Goal: Find specific page/section: Find specific page/section

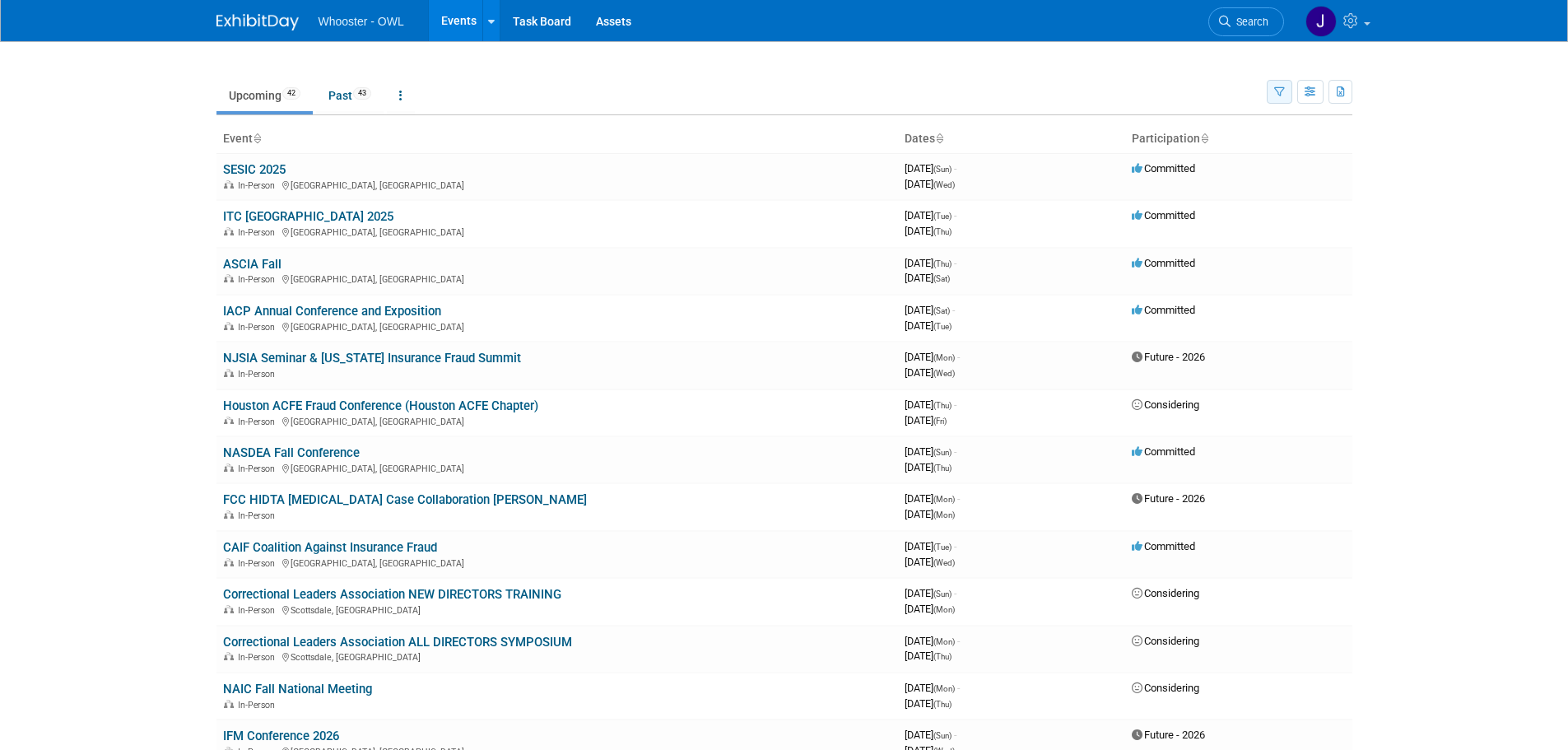
click at [1280, 90] on icon "button" at bounding box center [1278, 92] width 10 height 10
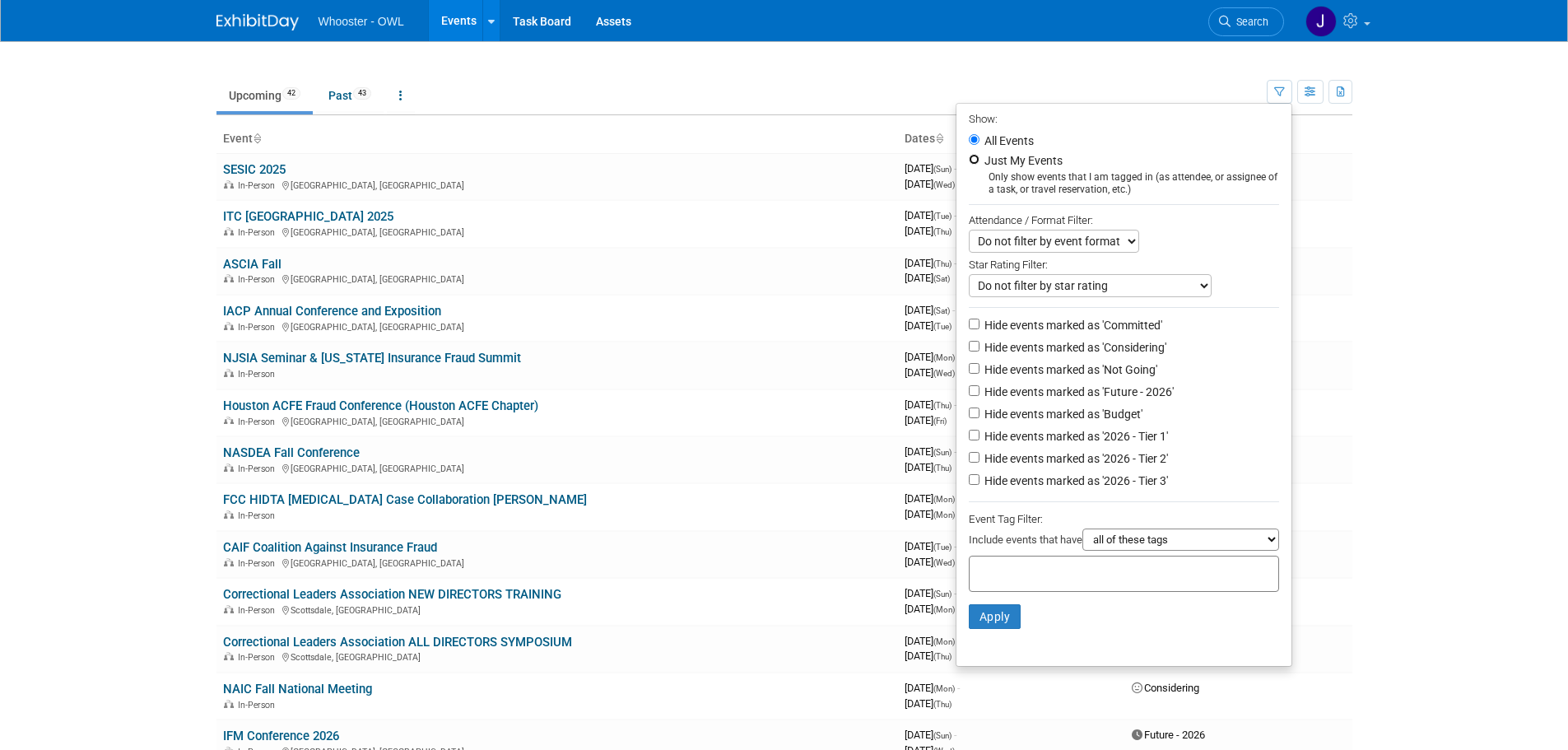
click at [969, 160] on input "Just My Events" at bounding box center [974, 159] width 10 height 10
radio input "true"
click at [981, 629] on button "Apply" at bounding box center [995, 616] width 53 height 24
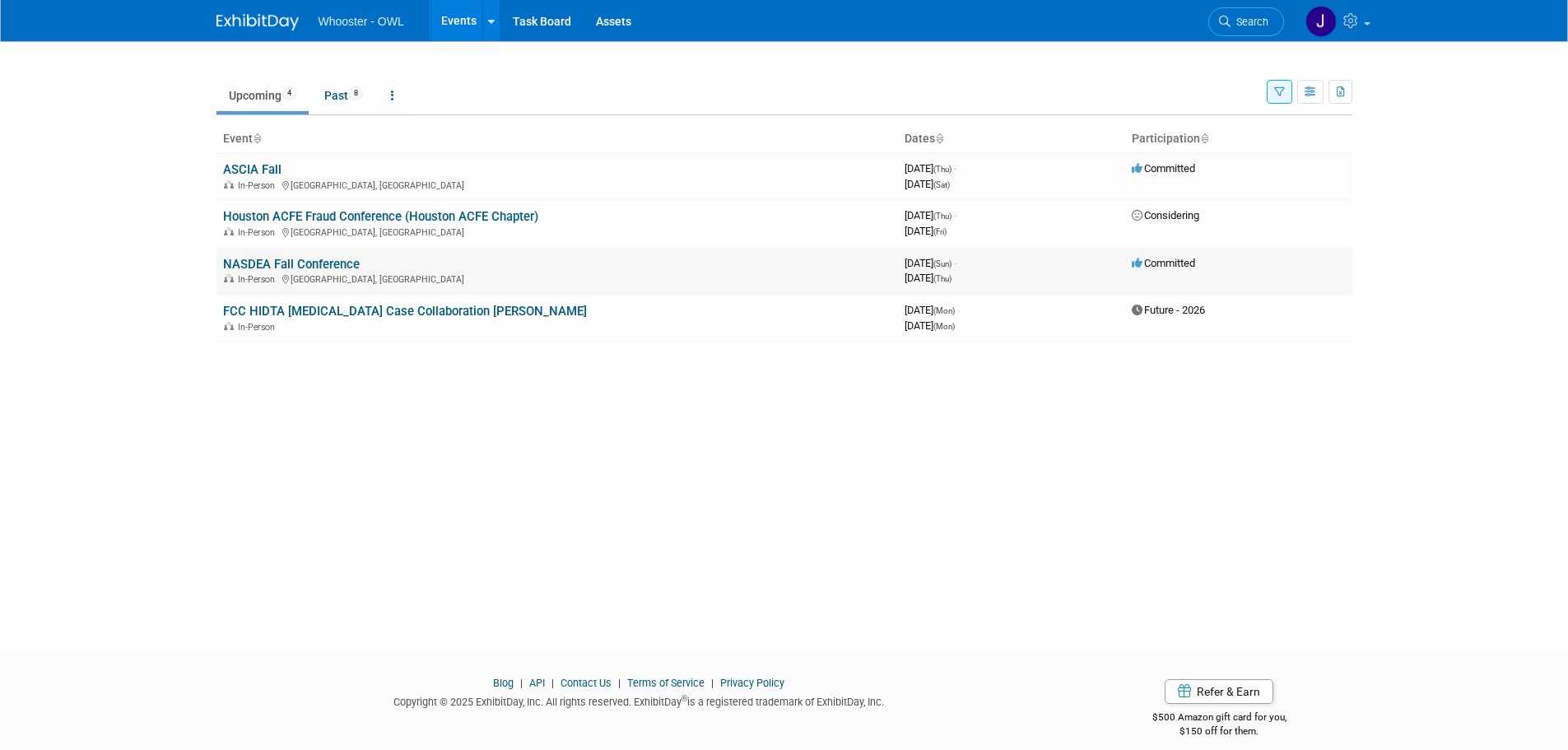
click at [309, 267] on link "NASDEA Fall Conference" at bounding box center [291, 264] width 136 height 15
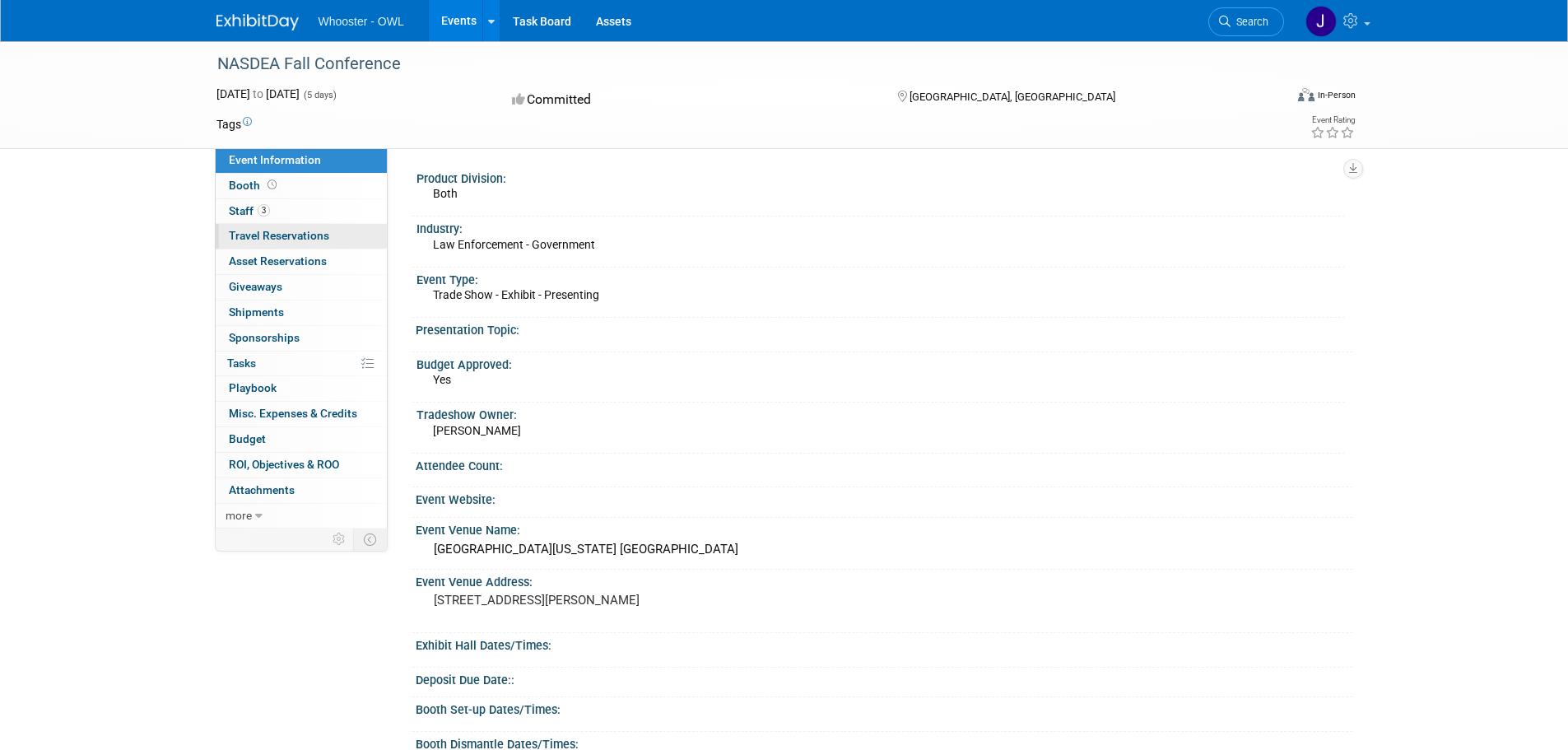
click at [261, 227] on link "0 Travel Reservations 0" at bounding box center [301, 236] width 171 height 24
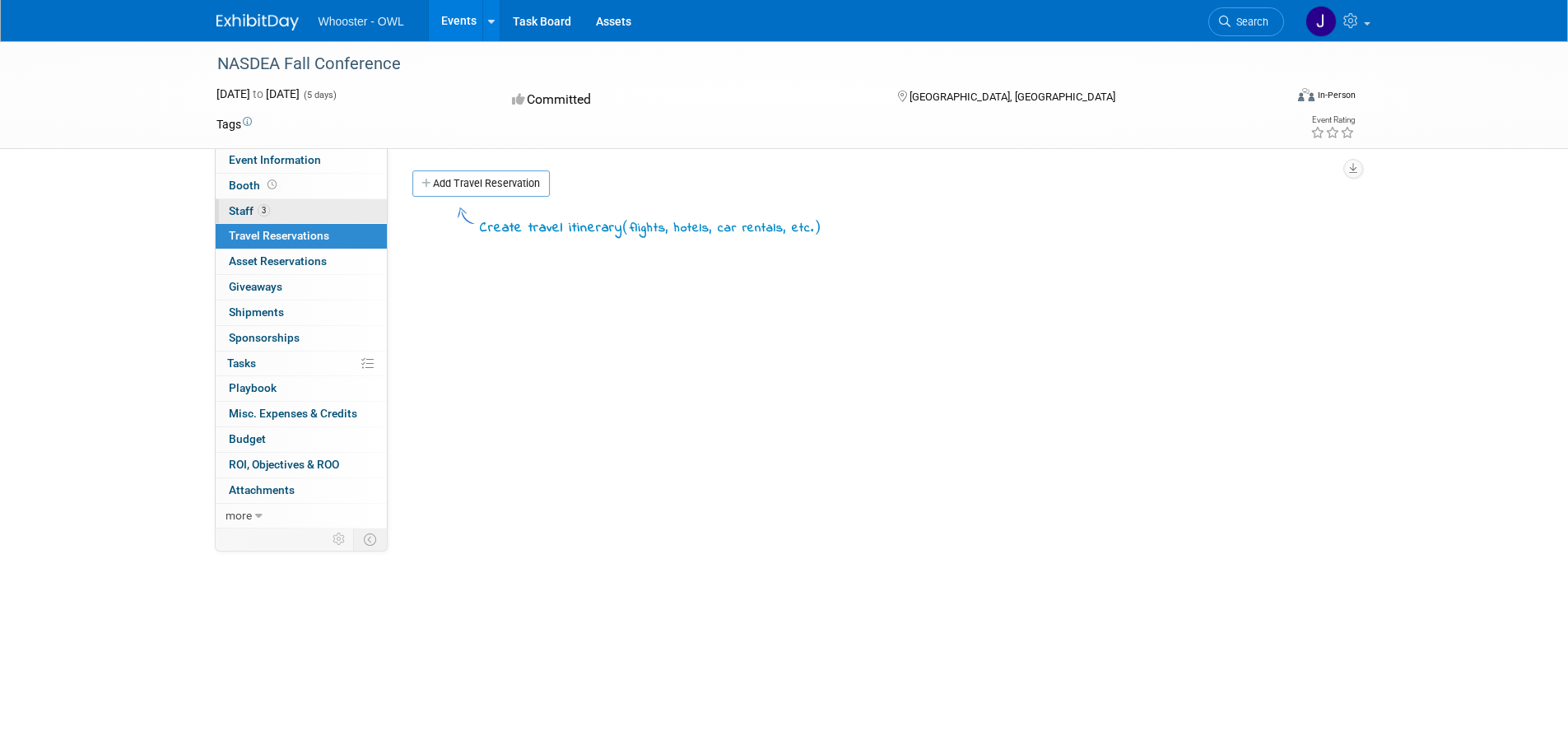
click at [246, 207] on span "Staff 3" at bounding box center [249, 211] width 41 height 13
